Goal: Information Seeking & Learning: Learn about a topic

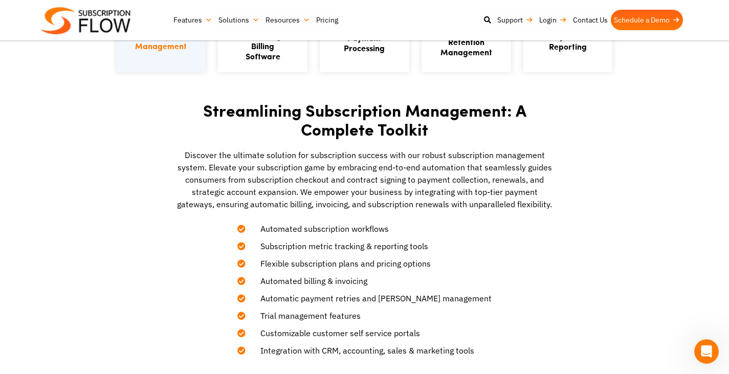
scroll to position [358, 0]
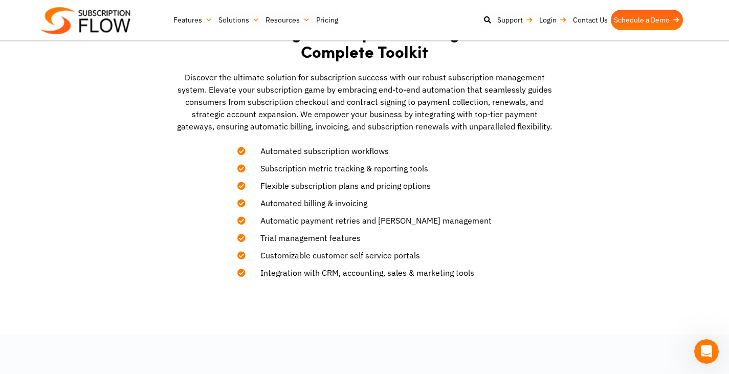
click at [284, 148] on span "Automated subscription workflows" at bounding box center [318, 151] width 141 height 12
click at [333, 151] on span "Automated subscription workflows" at bounding box center [318, 151] width 141 height 12
click at [305, 169] on span "Subscription metric tracking & reporting tools" at bounding box center [338, 168] width 181 height 12
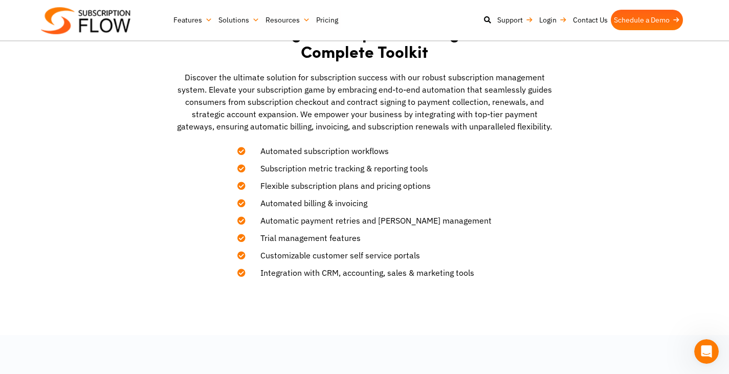
click at [339, 169] on span "Subscription metric tracking & reporting tools" at bounding box center [338, 168] width 181 height 12
click at [348, 169] on span "Subscription metric tracking & reporting tools" at bounding box center [338, 168] width 181 height 12
click at [366, 166] on span "Subscription metric tracking & reporting tools" at bounding box center [338, 168] width 181 height 12
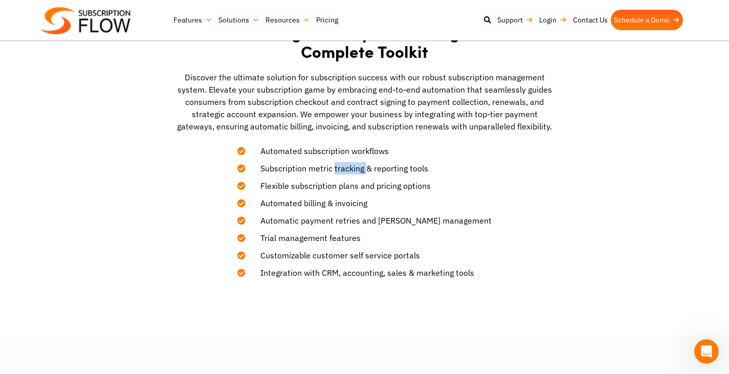
click at [366, 166] on span "Subscription metric tracking & reporting tools" at bounding box center [338, 168] width 181 height 12
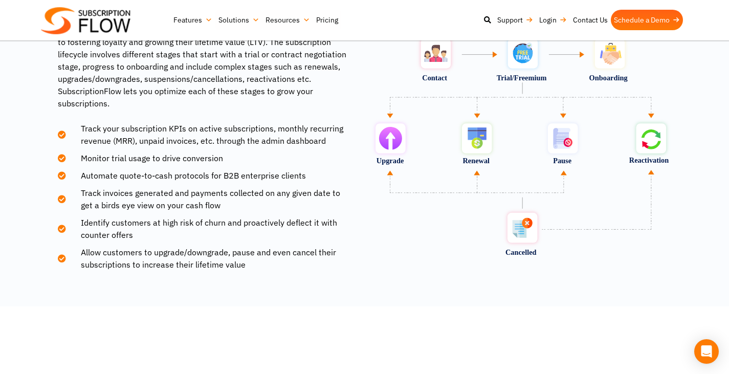
scroll to position [1381, 0]
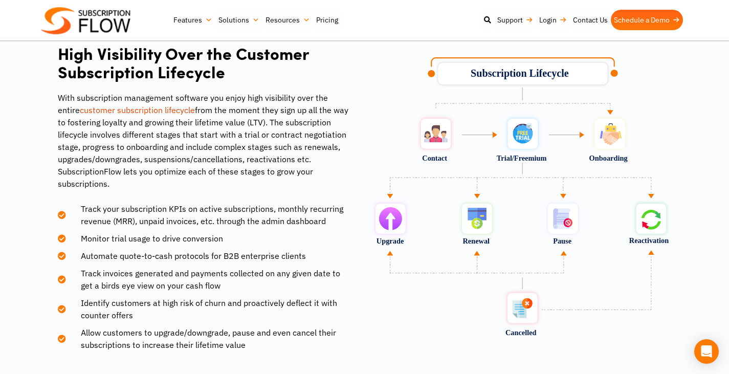
click at [506, 153] on img at bounding box center [521, 197] width 302 height 280
click at [506, 152] on img at bounding box center [521, 197] width 302 height 280
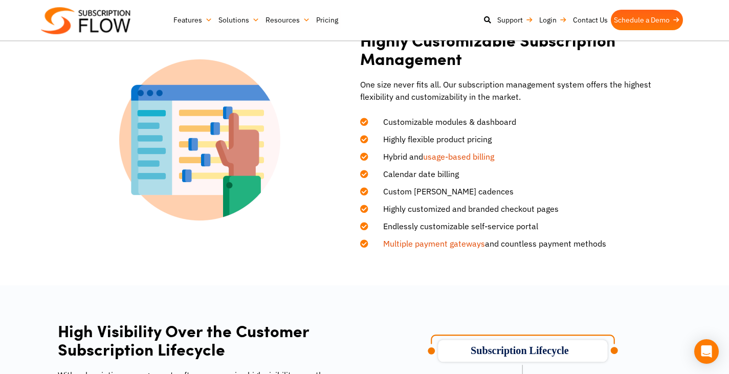
scroll to position [1112, 0]
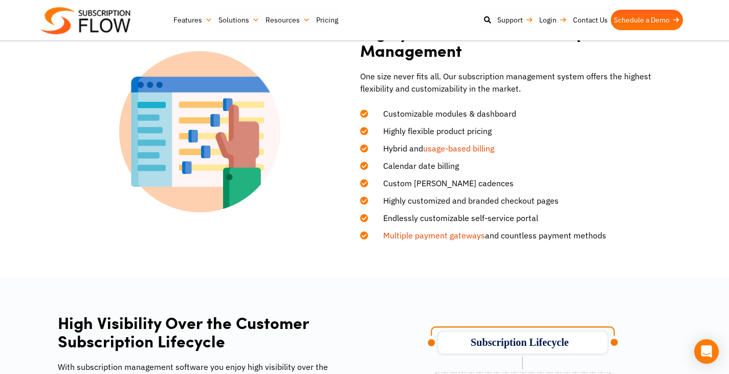
click at [436, 124] on li "Highly flexible product pricing" at bounding box center [515, 128] width 311 height 17
click at [432, 116] on span "Customizable modules & dashboard" at bounding box center [443, 113] width 146 height 12
click at [431, 130] on span "Highly flexible product pricing" at bounding box center [430, 131] width 121 height 12
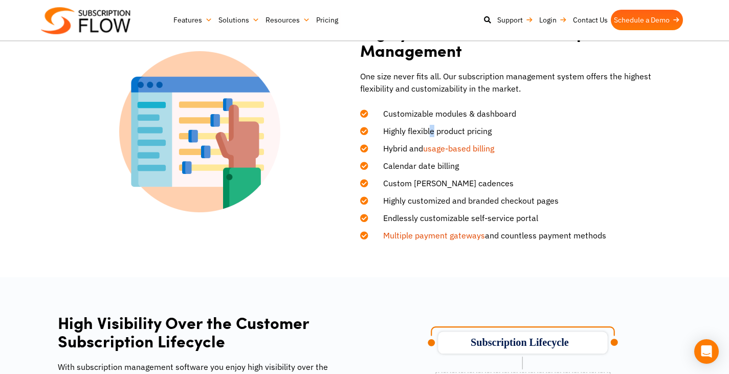
click at [431, 130] on span "Highly flexible product pricing" at bounding box center [430, 131] width 121 height 12
click at [433, 132] on span "Highly flexible product pricing" at bounding box center [430, 131] width 121 height 12
click at [435, 166] on span "Calendar date billing" at bounding box center [414, 166] width 88 height 12
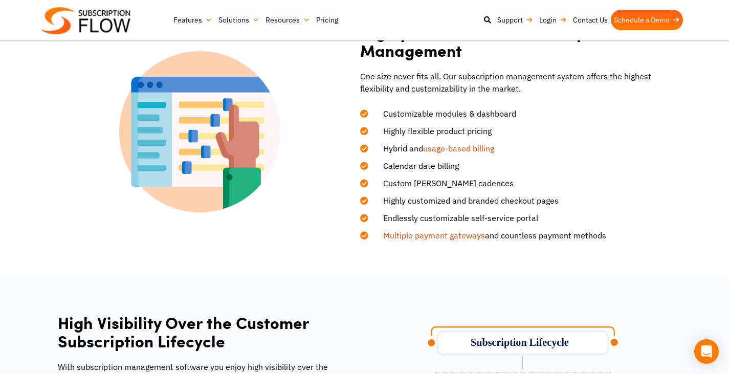
click at [418, 163] on span "Calendar date billing" at bounding box center [414, 166] width 88 height 12
click at [417, 168] on span "Calendar date billing" at bounding box center [414, 166] width 88 height 12
click at [410, 180] on span "Custom [PERSON_NAME] cadences" at bounding box center [441, 183] width 143 height 12
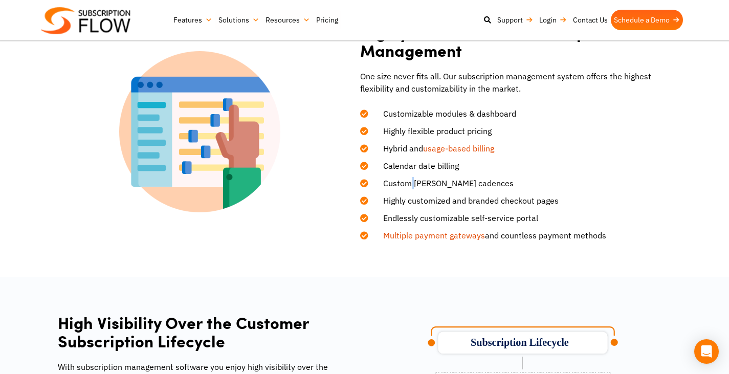
click at [410, 180] on span "Custom [PERSON_NAME] cadences" at bounding box center [441, 183] width 143 height 12
click at [442, 183] on span "Custom [PERSON_NAME] cadences" at bounding box center [441, 183] width 143 height 12
click at [403, 201] on span "Highly customized and branded checkout pages" at bounding box center [464, 200] width 188 height 12
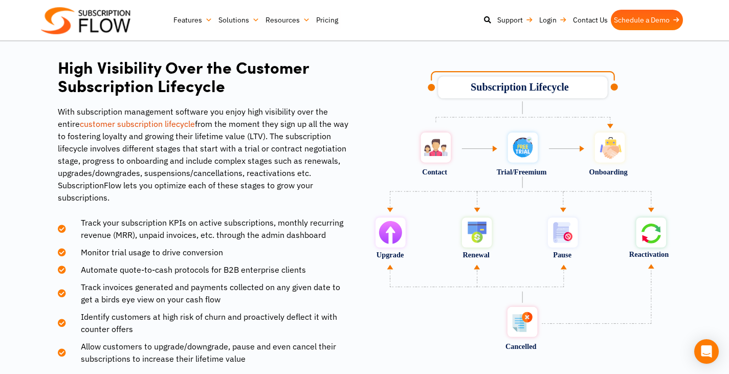
scroll to position [1358, 0]
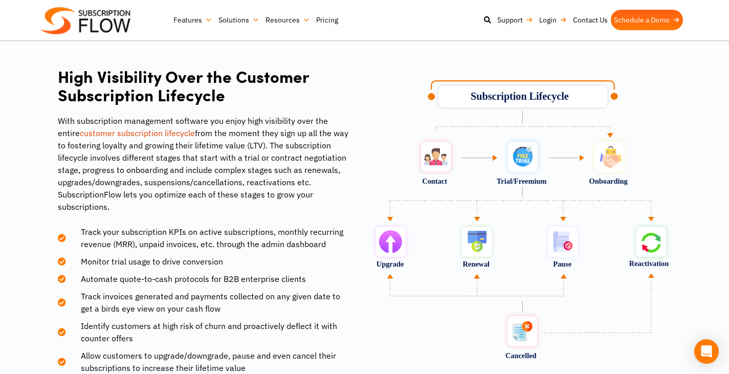
click at [466, 177] on img at bounding box center [521, 220] width 302 height 280
